Goal: Transaction & Acquisition: Purchase product/service

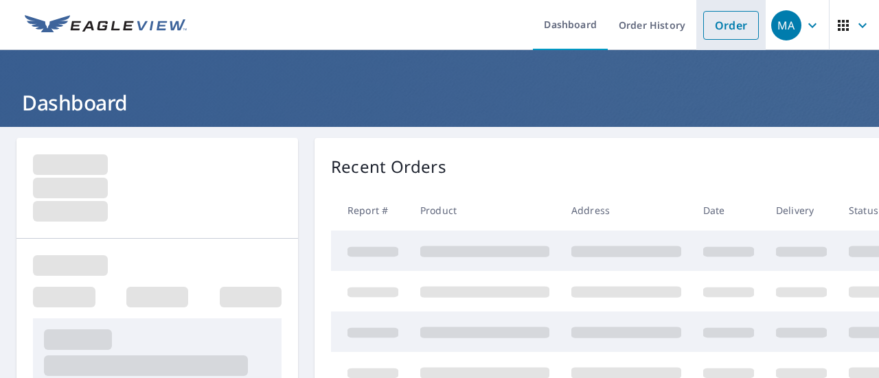
click at [719, 7] on li "Order" at bounding box center [731, 25] width 69 height 50
click at [717, 36] on link "Order" at bounding box center [731, 25] width 56 height 29
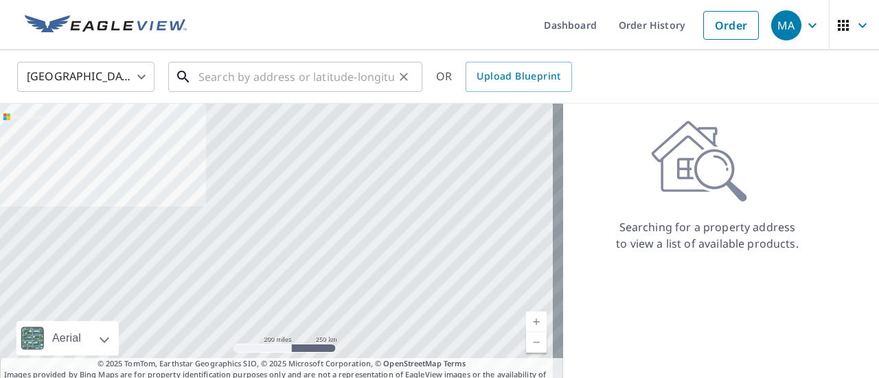
click at [336, 85] on input "text" at bounding box center [297, 77] width 196 height 38
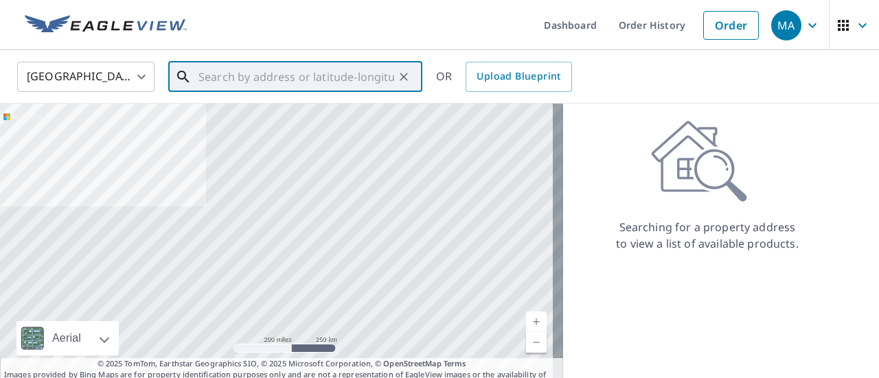
paste input "[STREET_ADDRESS]"
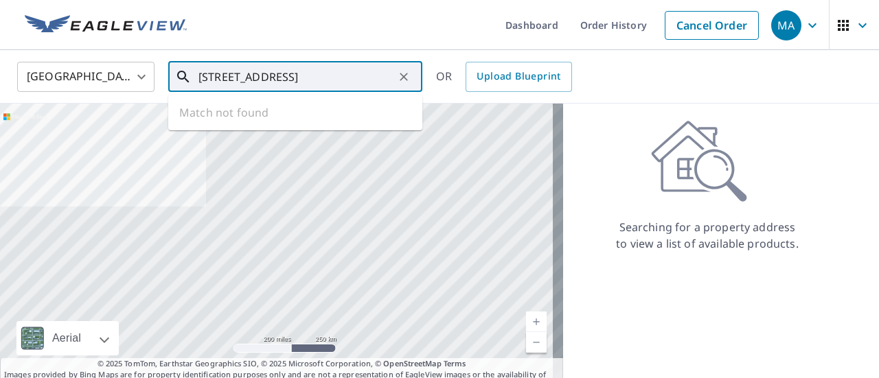
scroll to position [0, 53]
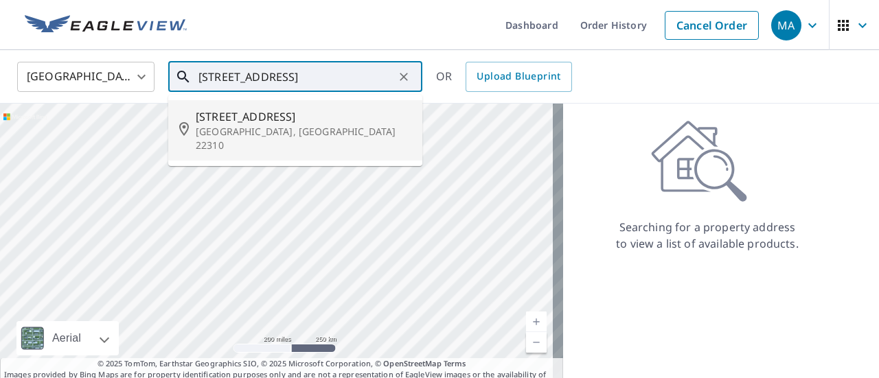
click at [319, 105] on li "[STREET_ADDRESS]" at bounding box center [295, 130] width 254 height 60
type input "[STREET_ADDRESS]"
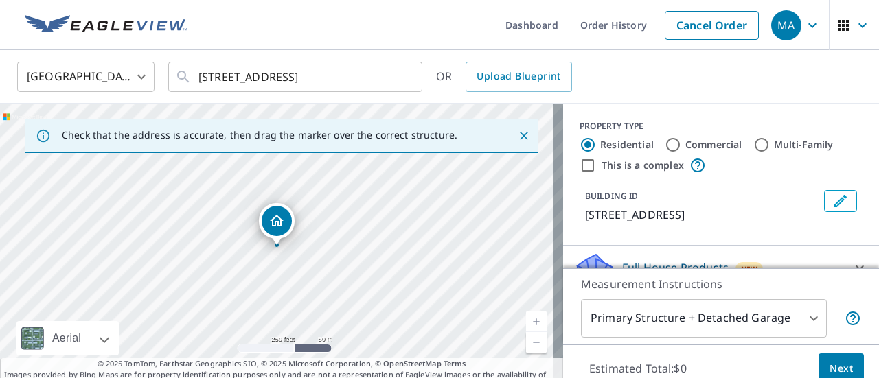
click at [668, 323] on body "MA MA Dashboard Order History Cancel Order MA [GEOGRAPHIC_DATA] [GEOGRAPHIC_DAT…" at bounding box center [439, 189] width 879 height 378
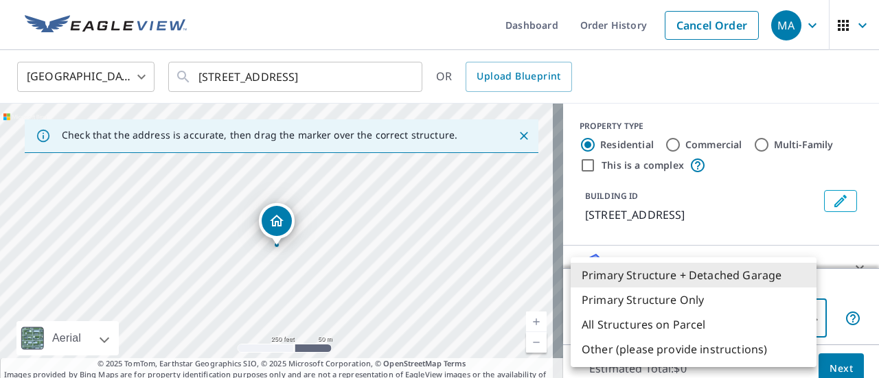
click at [700, 303] on li "Primary Structure Only" at bounding box center [694, 300] width 246 height 25
type input "2"
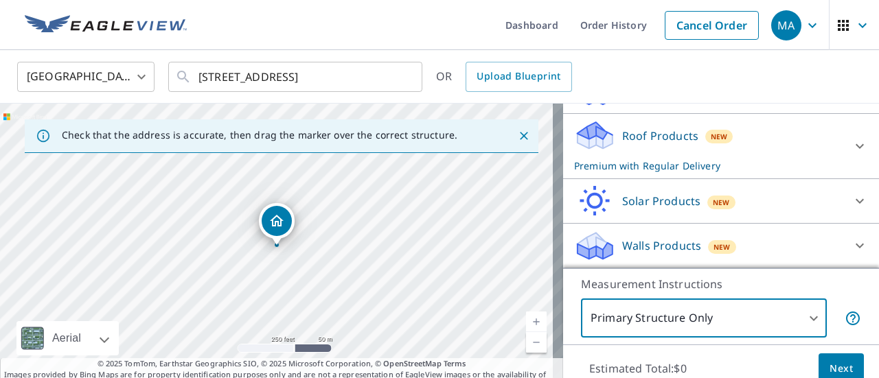
click at [643, 239] on p "Walls Products" at bounding box center [661, 246] width 79 height 16
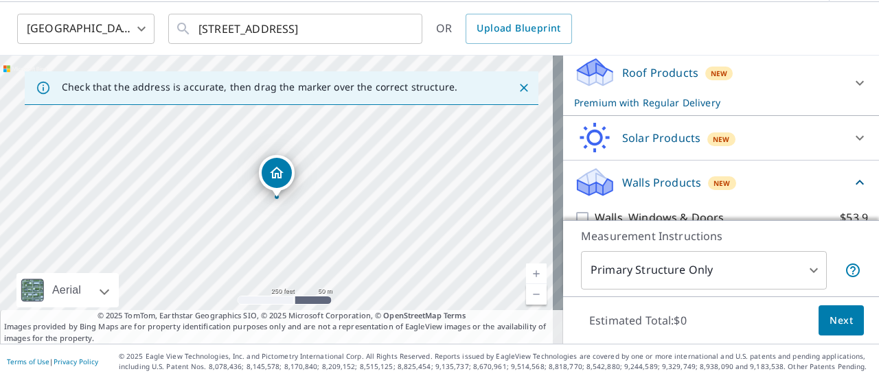
scroll to position [269, 0]
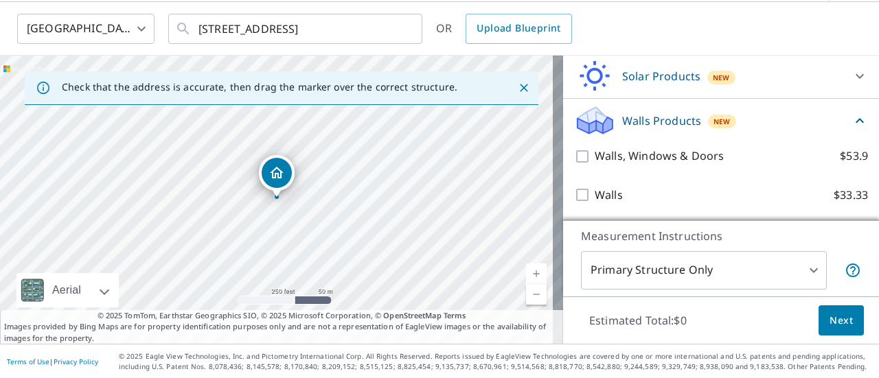
click at [595, 197] on p "Walls" at bounding box center [609, 195] width 28 height 17
click at [587, 197] on input "Walls $33.33" at bounding box center [584, 195] width 21 height 16
checkbox input "true"
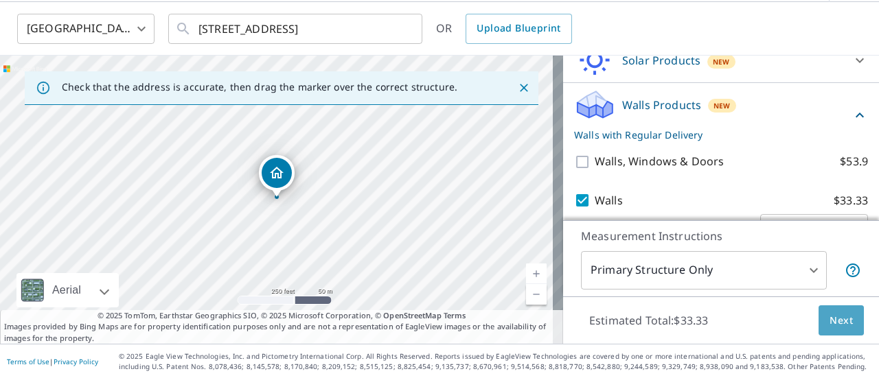
click at [833, 325] on span "Next" at bounding box center [841, 321] width 23 height 17
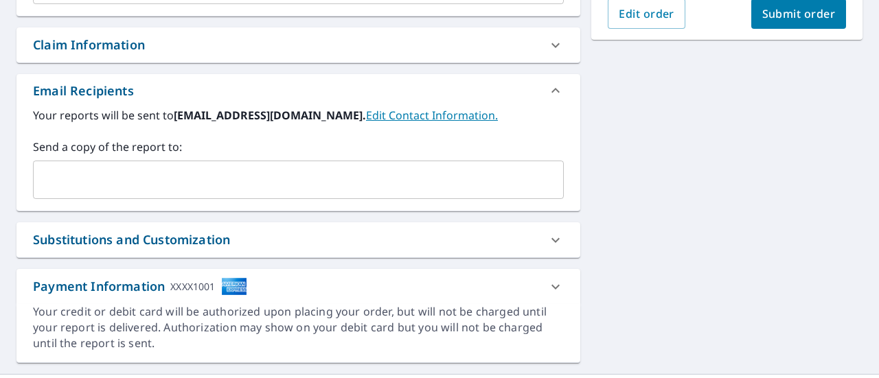
scroll to position [500, 0]
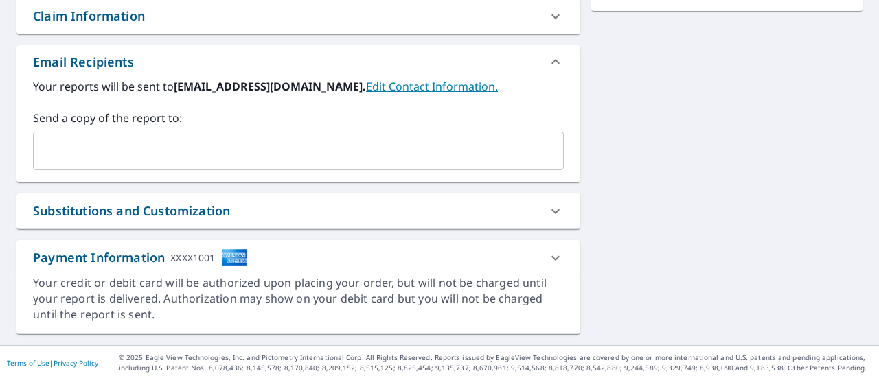
click at [150, 138] on input "text" at bounding box center [288, 151] width 498 height 26
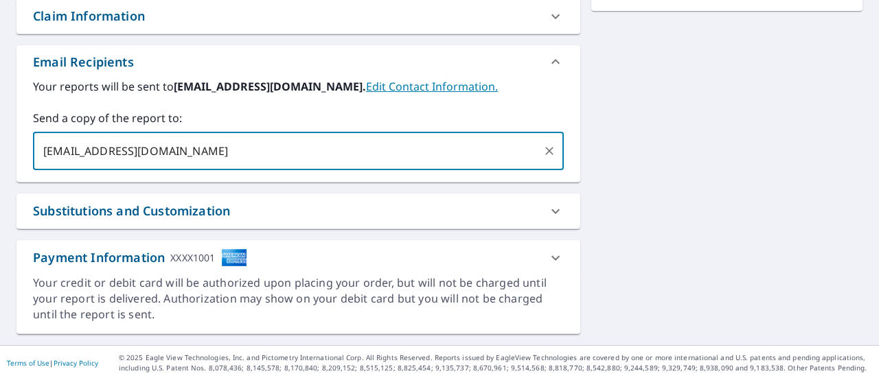
type input "[EMAIL_ADDRESS][DOMAIN_NAME]"
checkbox input "true"
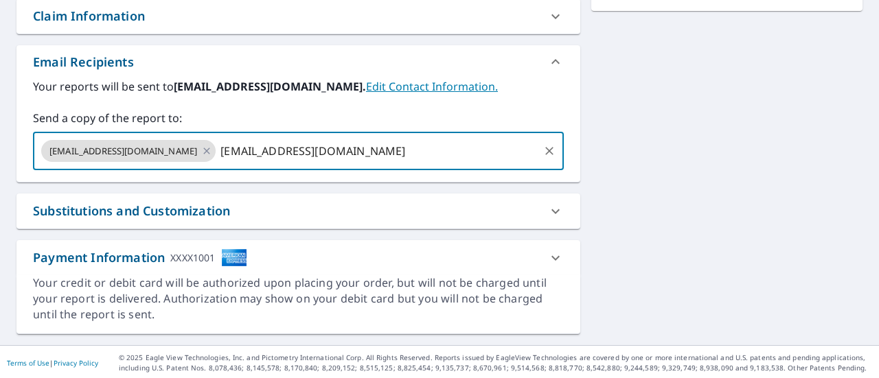
type input "[EMAIL_ADDRESS][DOMAIN_NAME]"
checkbox input "true"
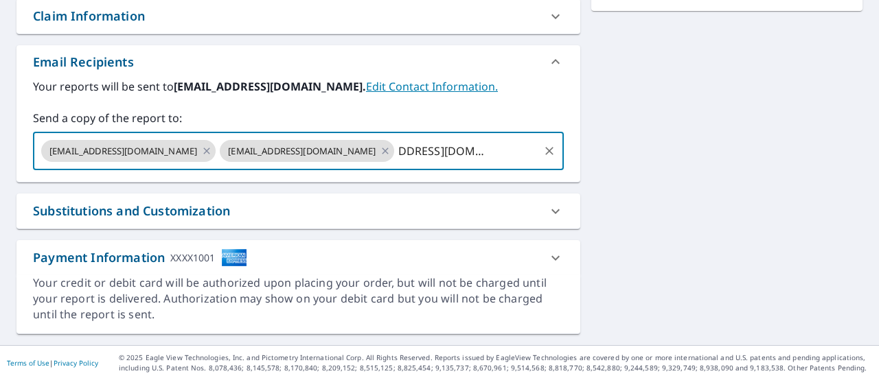
type input "[EMAIL_ADDRESS][DOMAIN_NAME]"
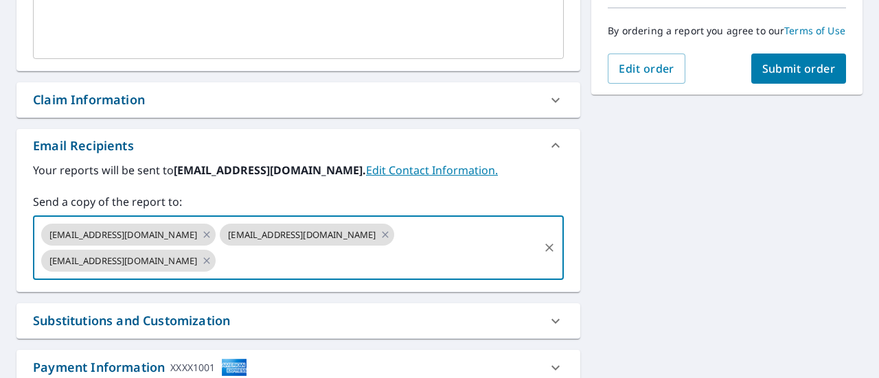
click at [768, 84] on button "Submit order" at bounding box center [798, 69] width 95 height 30
checkbox input "true"
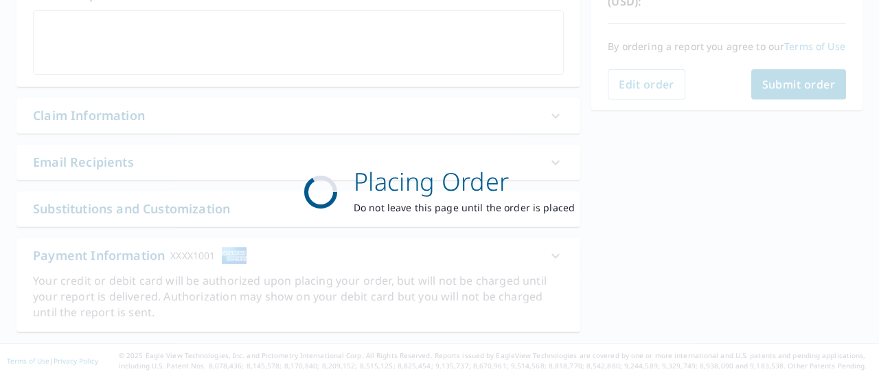
scroll to position [398, 0]
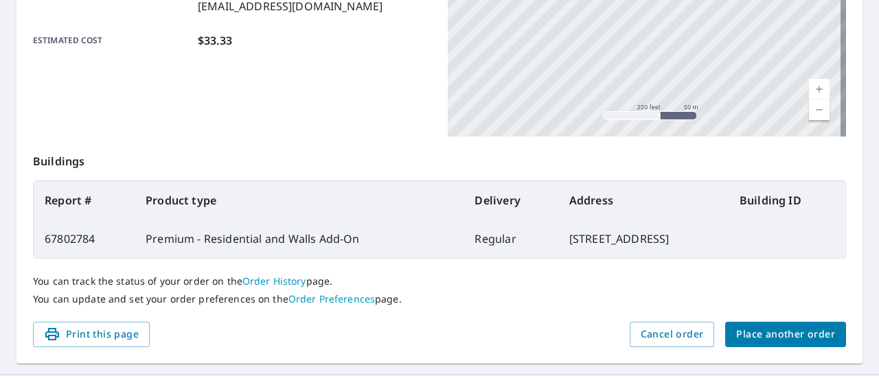
click at [759, 335] on span "Place another order" at bounding box center [785, 334] width 99 height 17
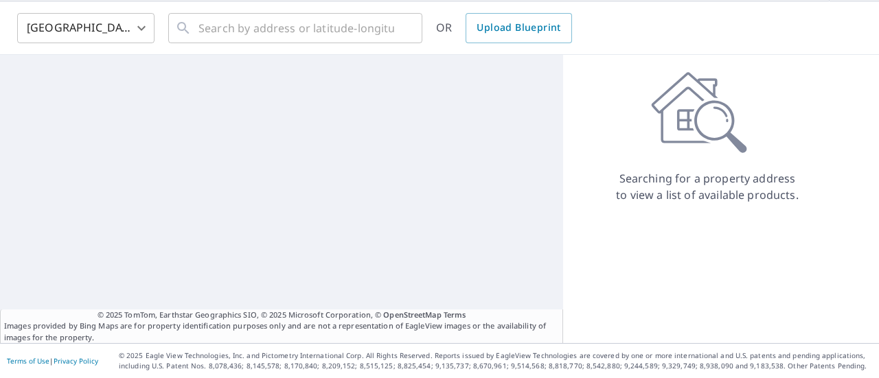
scroll to position [48, 0]
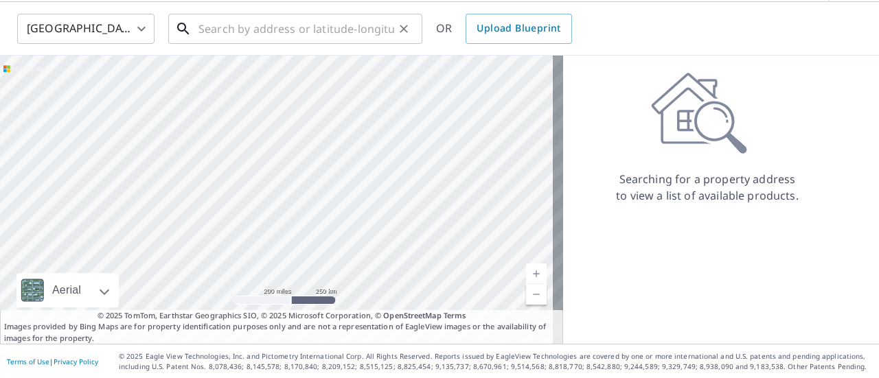
click at [299, 24] on input "text" at bounding box center [297, 29] width 196 height 38
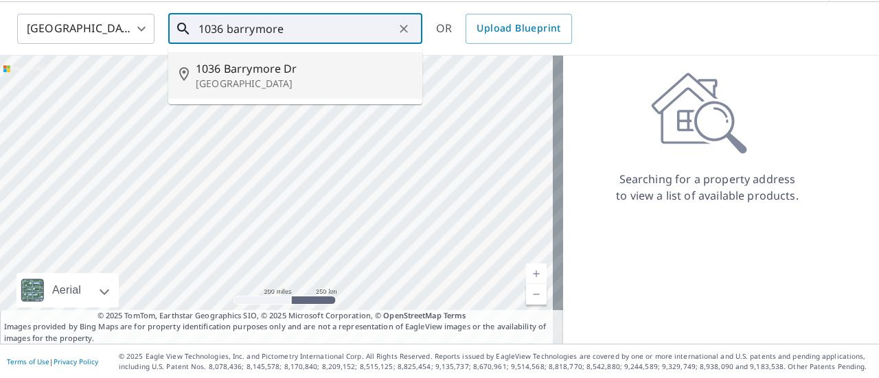
click at [284, 88] on p "[GEOGRAPHIC_DATA]" at bounding box center [304, 84] width 216 height 14
type input "[STREET_ADDRESS][PERSON_NAME]"
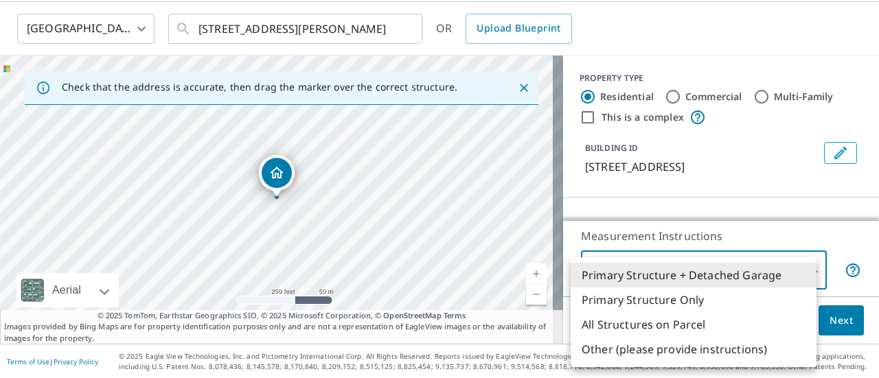
click at [670, 279] on body "MA MA Dashboard Order History Cancel Order MA [GEOGRAPHIC_DATA] [GEOGRAPHIC_DAT…" at bounding box center [439, 189] width 879 height 378
click at [705, 291] on li "Primary Structure Only" at bounding box center [694, 300] width 246 height 25
type input "2"
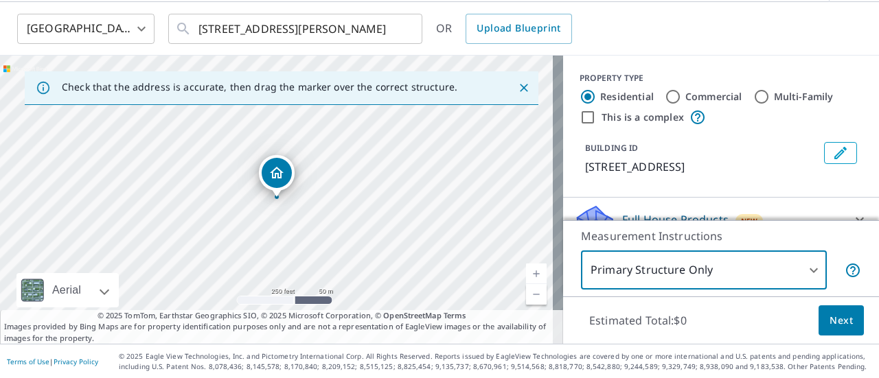
click at [830, 319] on span "Next" at bounding box center [841, 321] width 23 height 17
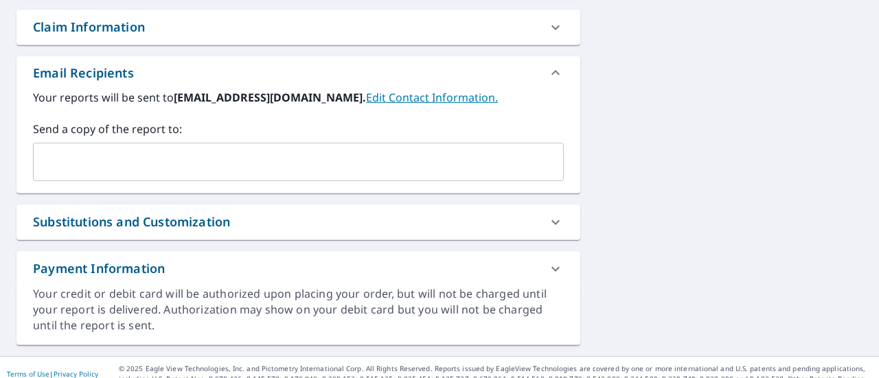
scroll to position [500, 0]
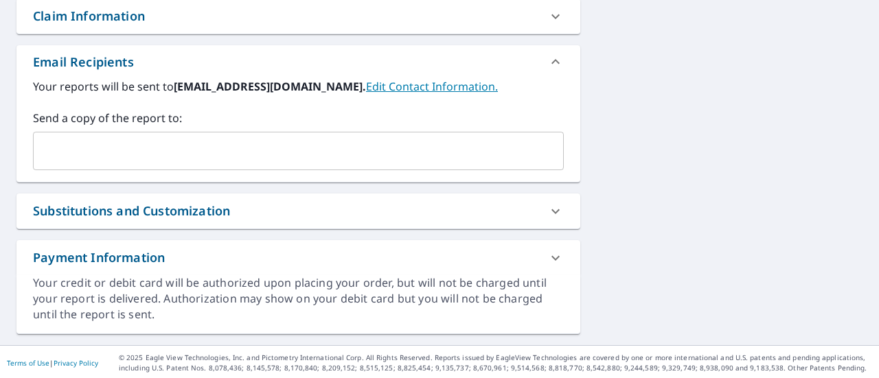
click at [213, 138] on input "text" at bounding box center [288, 151] width 498 height 26
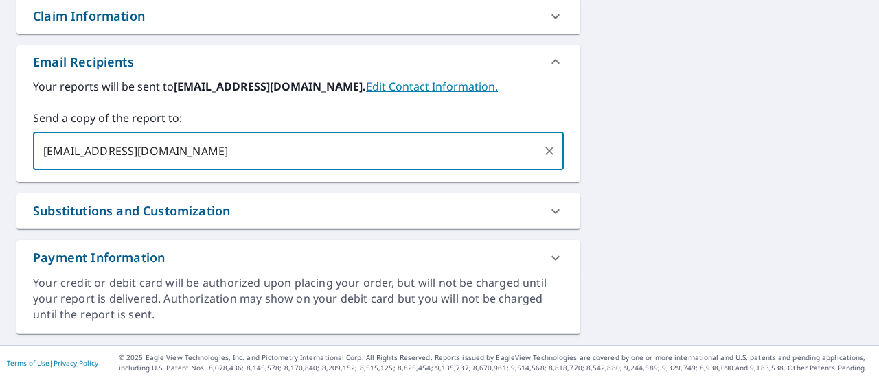
type input "[EMAIL_ADDRESS][DOMAIN_NAME]"
checkbox input "true"
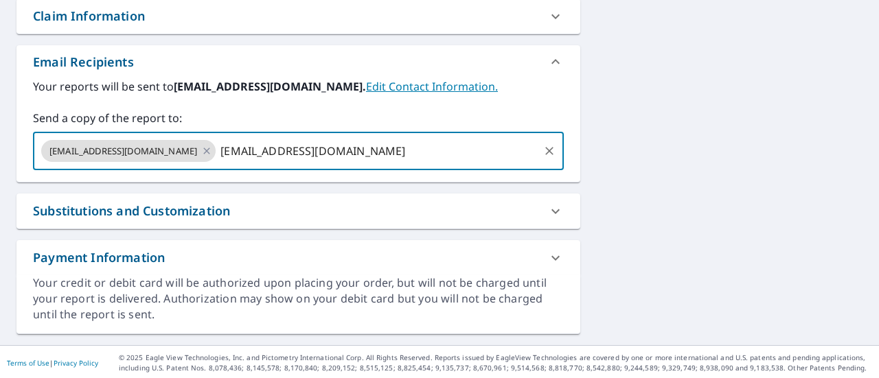
type input "[EMAIL_ADDRESS][DOMAIN_NAME]"
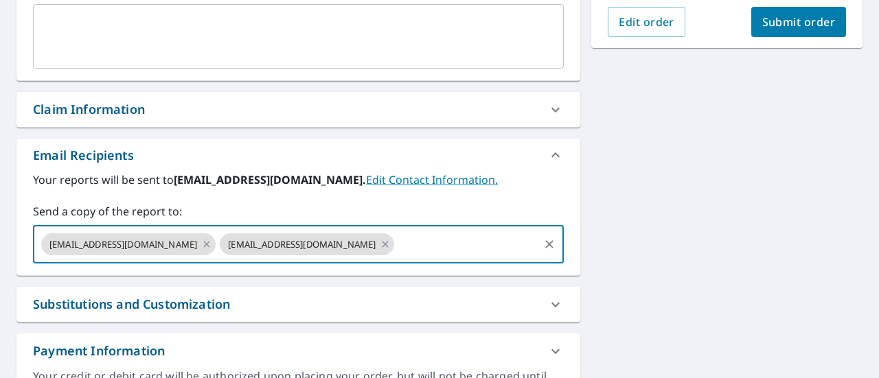
click at [804, 30] on span "Submit order" at bounding box center [799, 21] width 74 height 15
checkbox input "true"
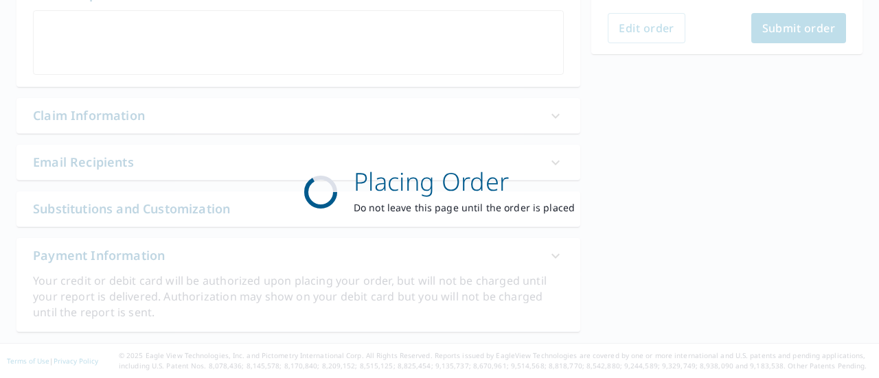
scroll to position [398, 0]
